Goal: Task Accomplishment & Management: Complete application form

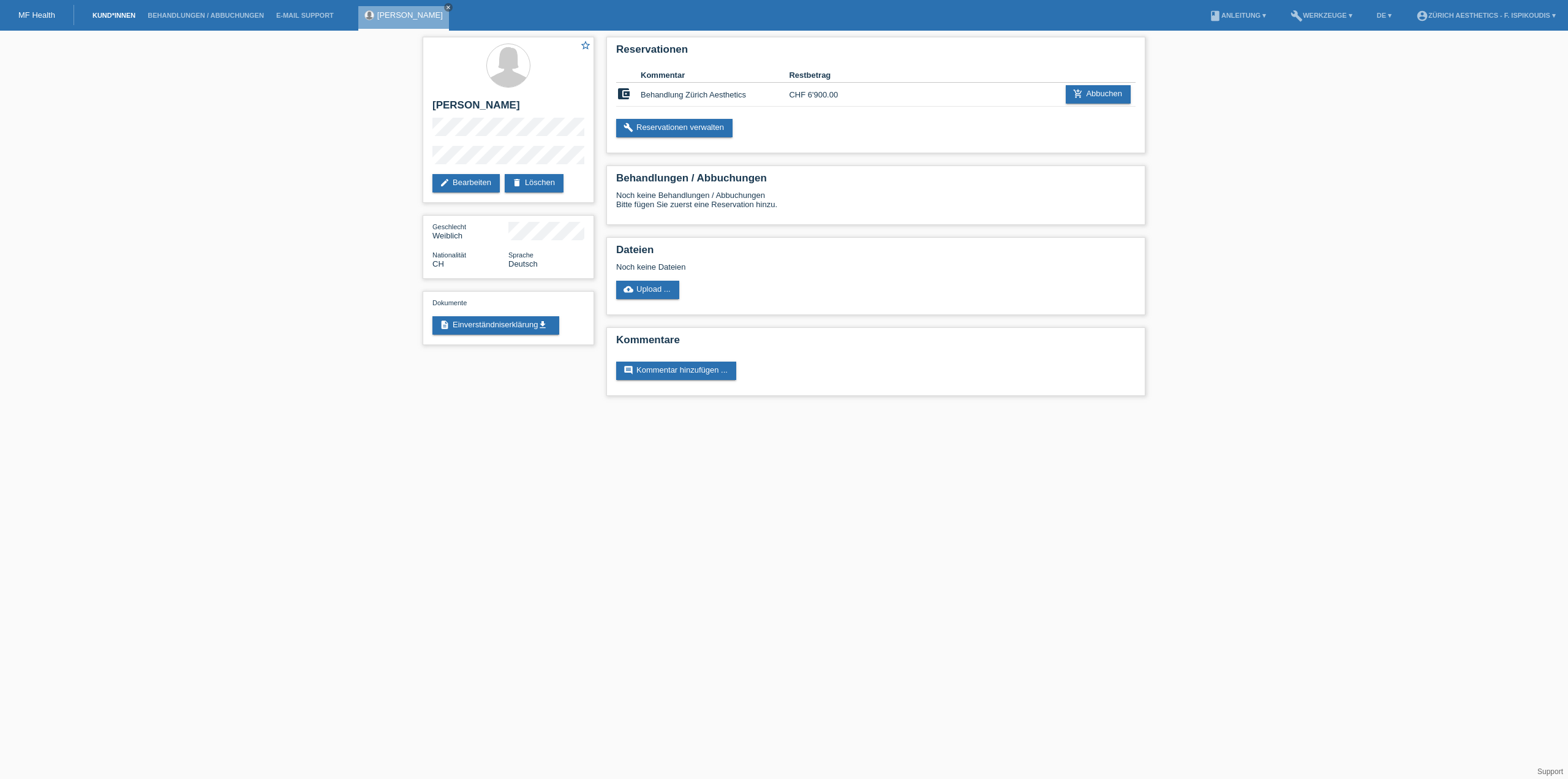
click at [122, 18] on link "Kund*innen" at bounding box center [113, 15] width 55 height 7
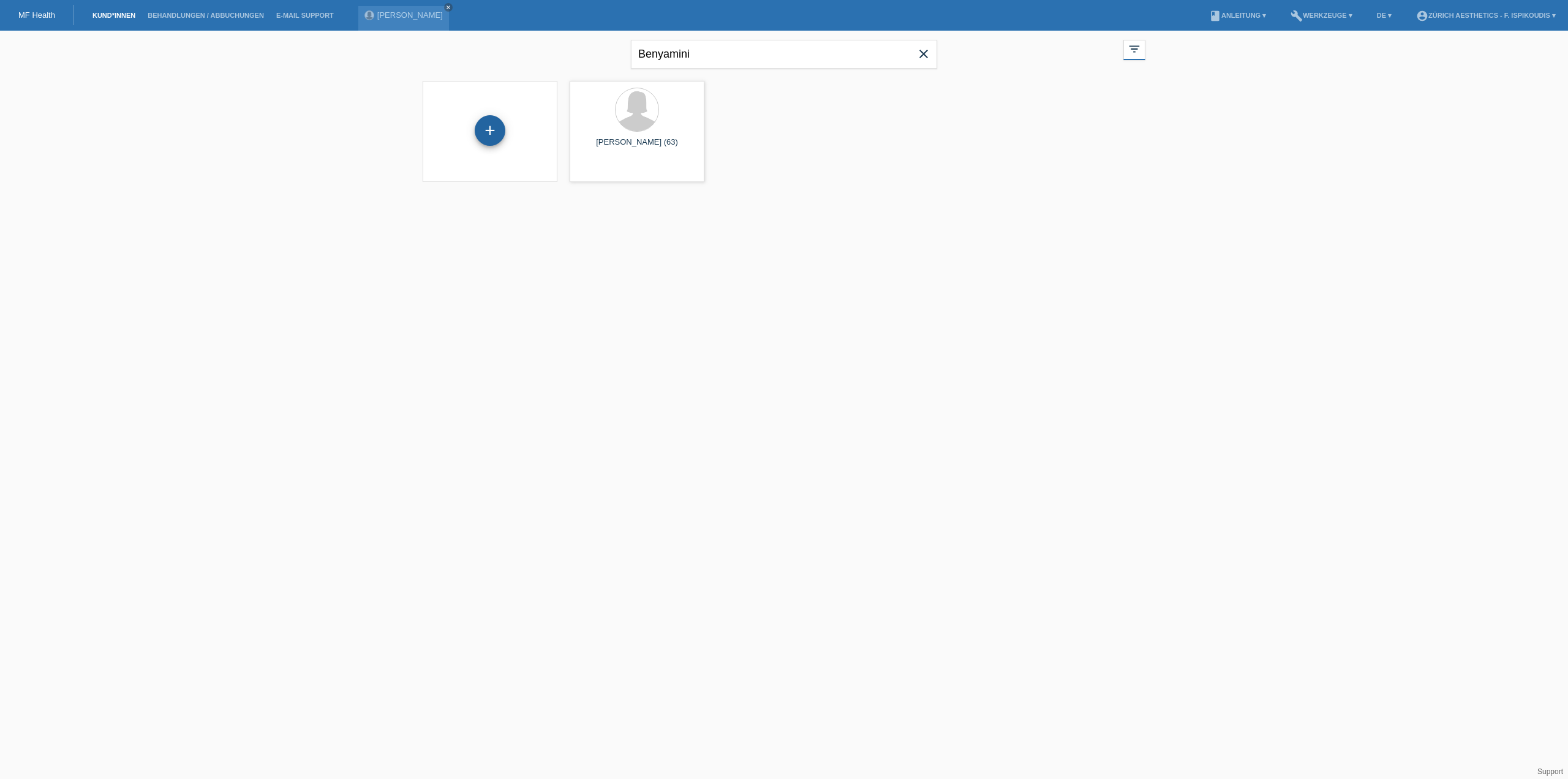
click at [491, 135] on div "+" at bounding box center [490, 130] width 30 height 30
